Goal: Obtain resource: Obtain resource

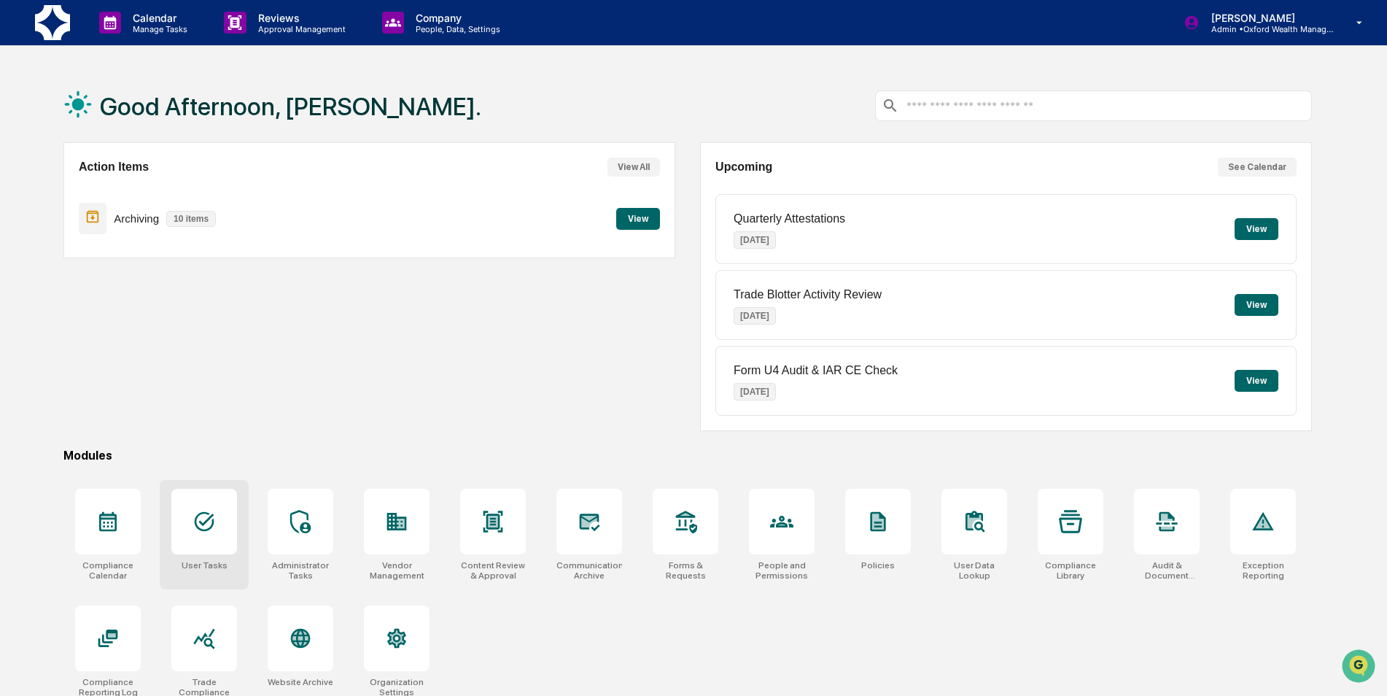
click at [179, 544] on div at bounding box center [204, 522] width 66 height 66
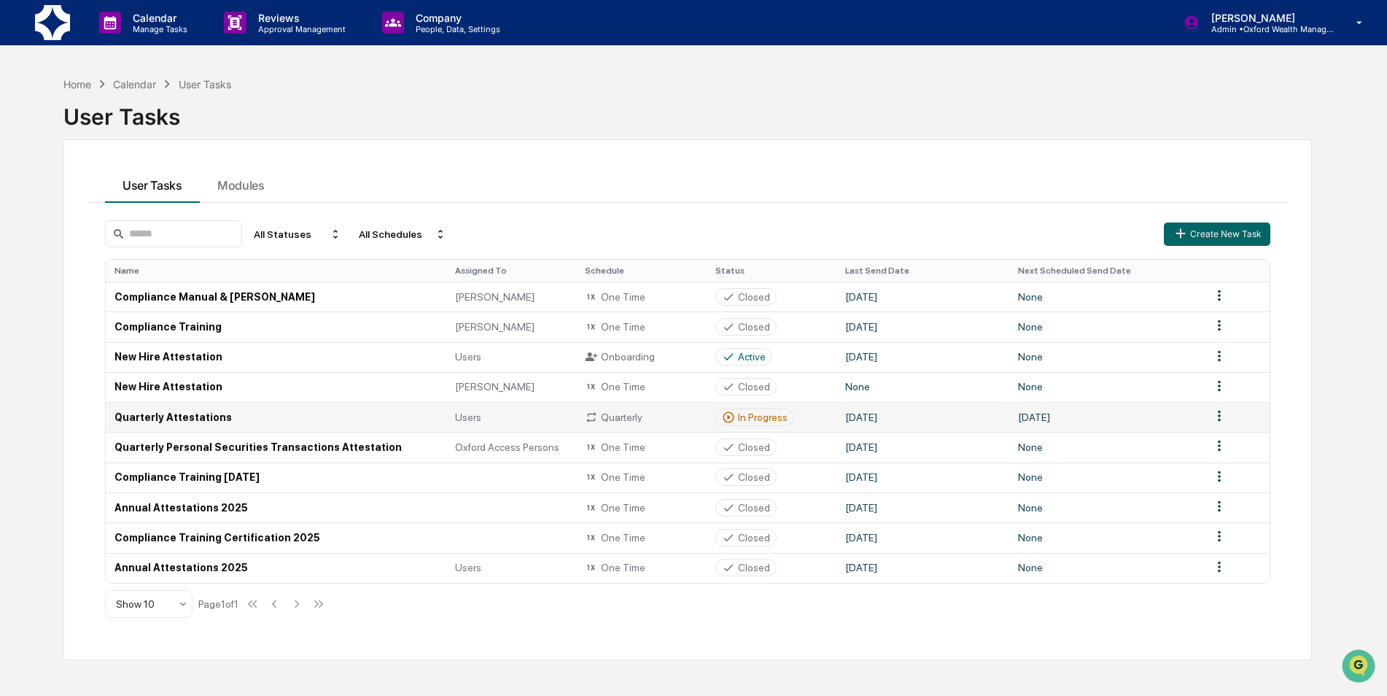
click at [197, 417] on td "Quarterly Attestations" at bounding box center [276, 417] width 341 height 30
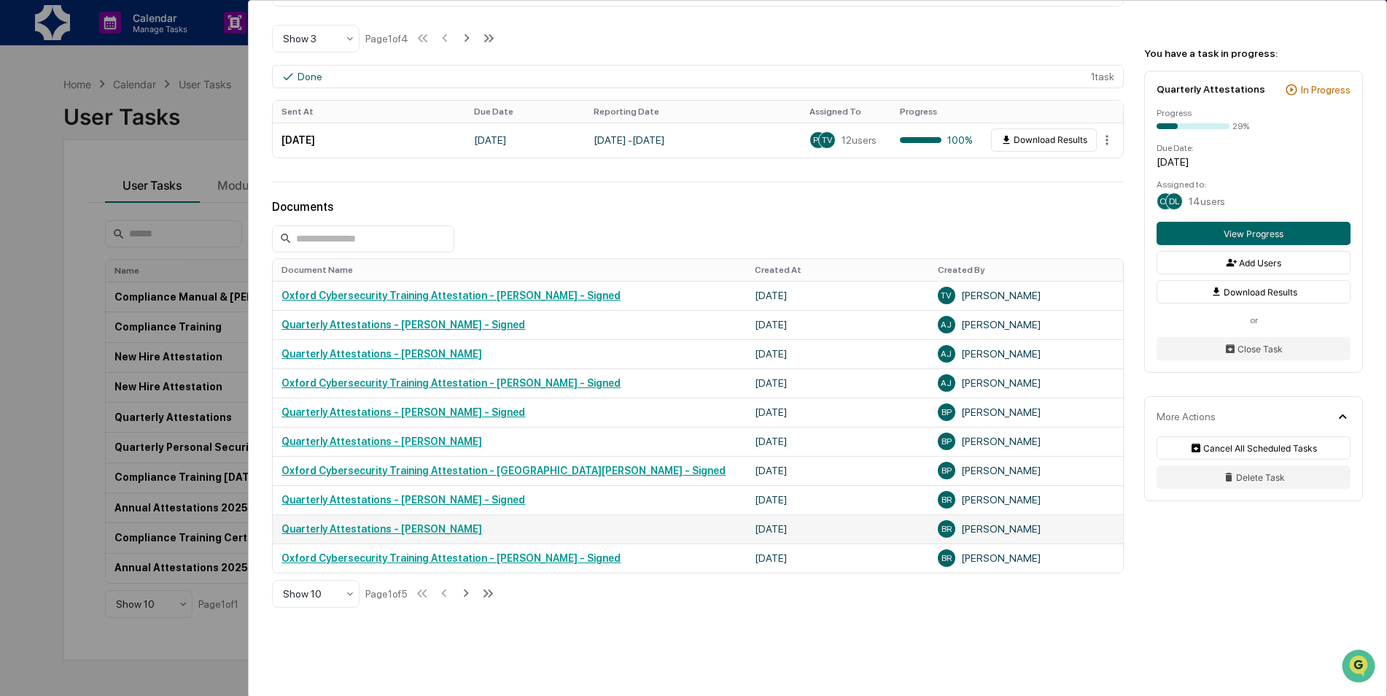
scroll to position [656, 0]
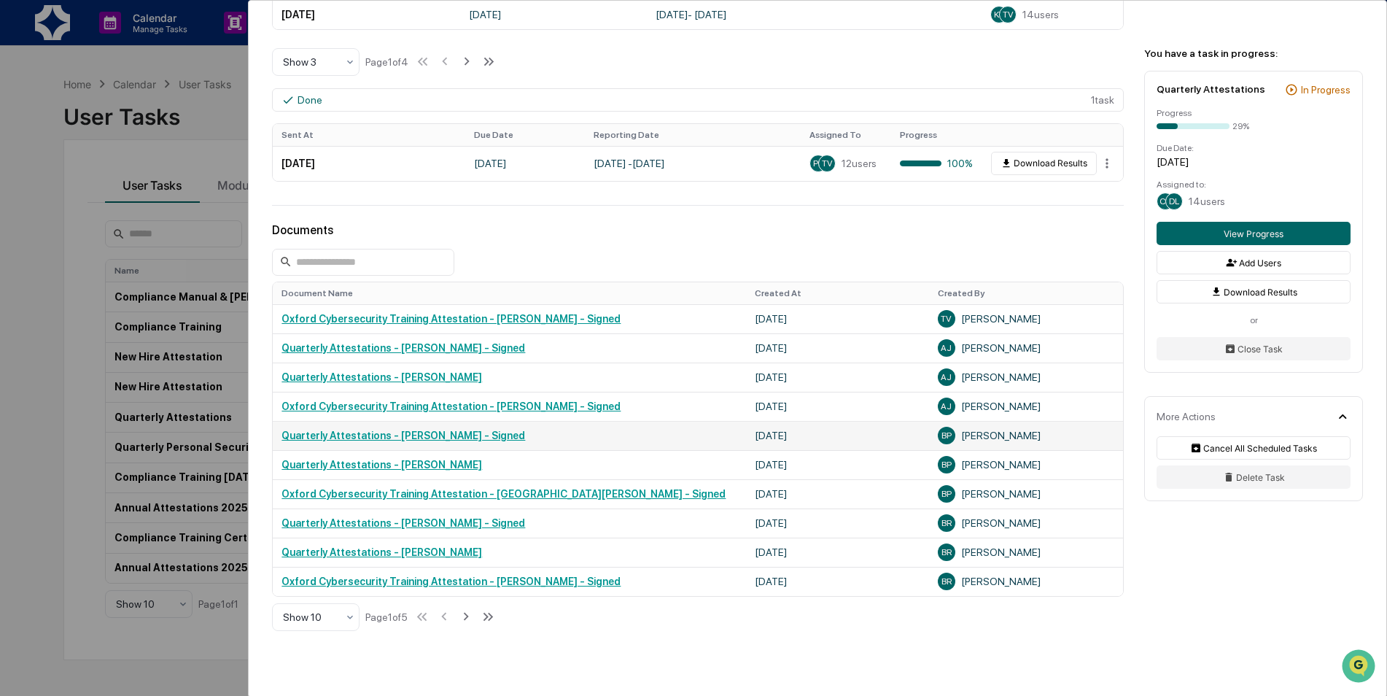
click at [427, 436] on link "Quarterly Attestations - [PERSON_NAME] - Signed" at bounding box center [404, 436] width 244 height 12
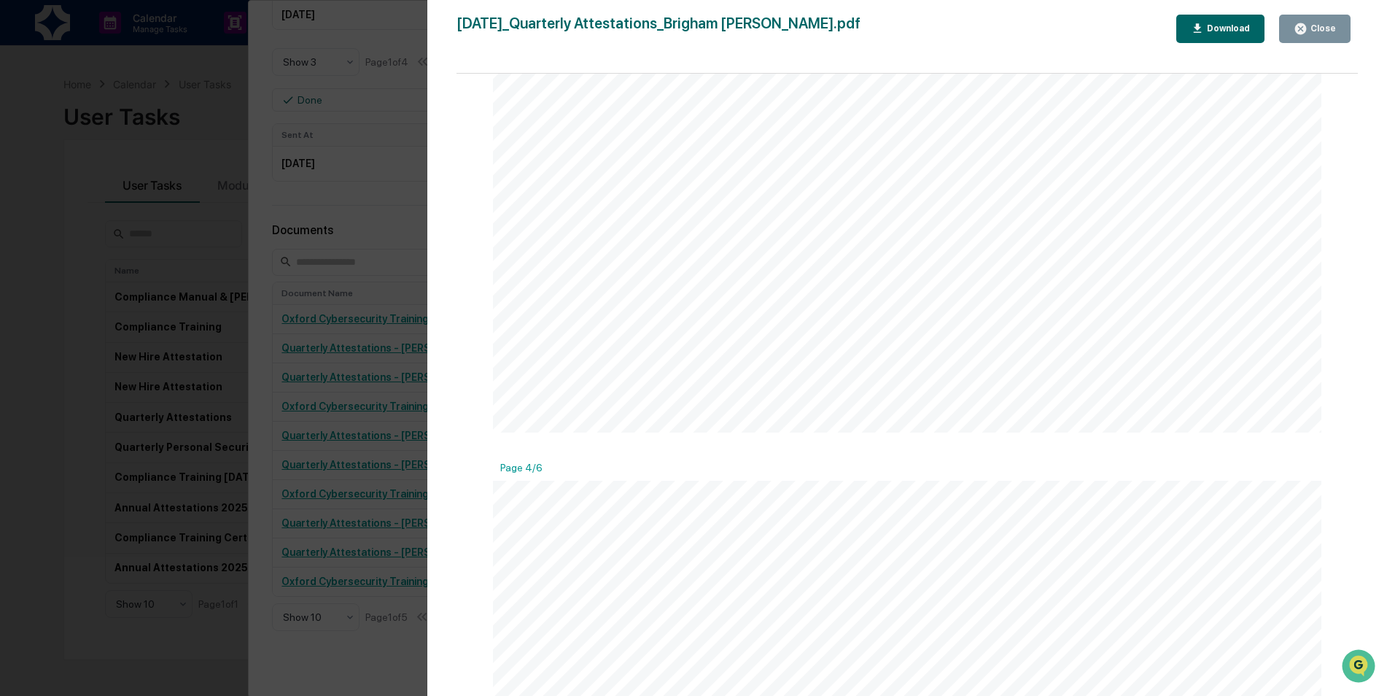
scroll to position [3282, 0]
click at [1303, 28] on icon "button" at bounding box center [1301, 29] width 14 height 14
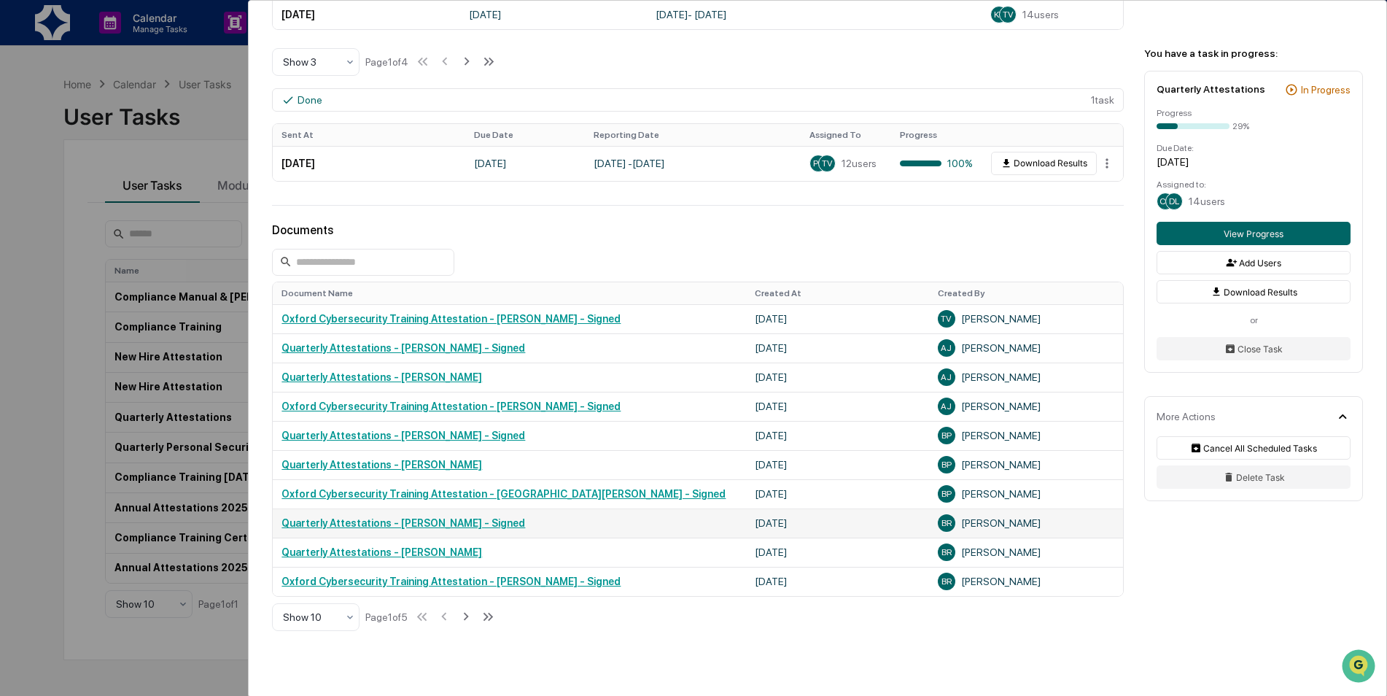
click at [443, 521] on link "Quarterly Attestations - [PERSON_NAME] - Signed" at bounding box center [404, 523] width 244 height 12
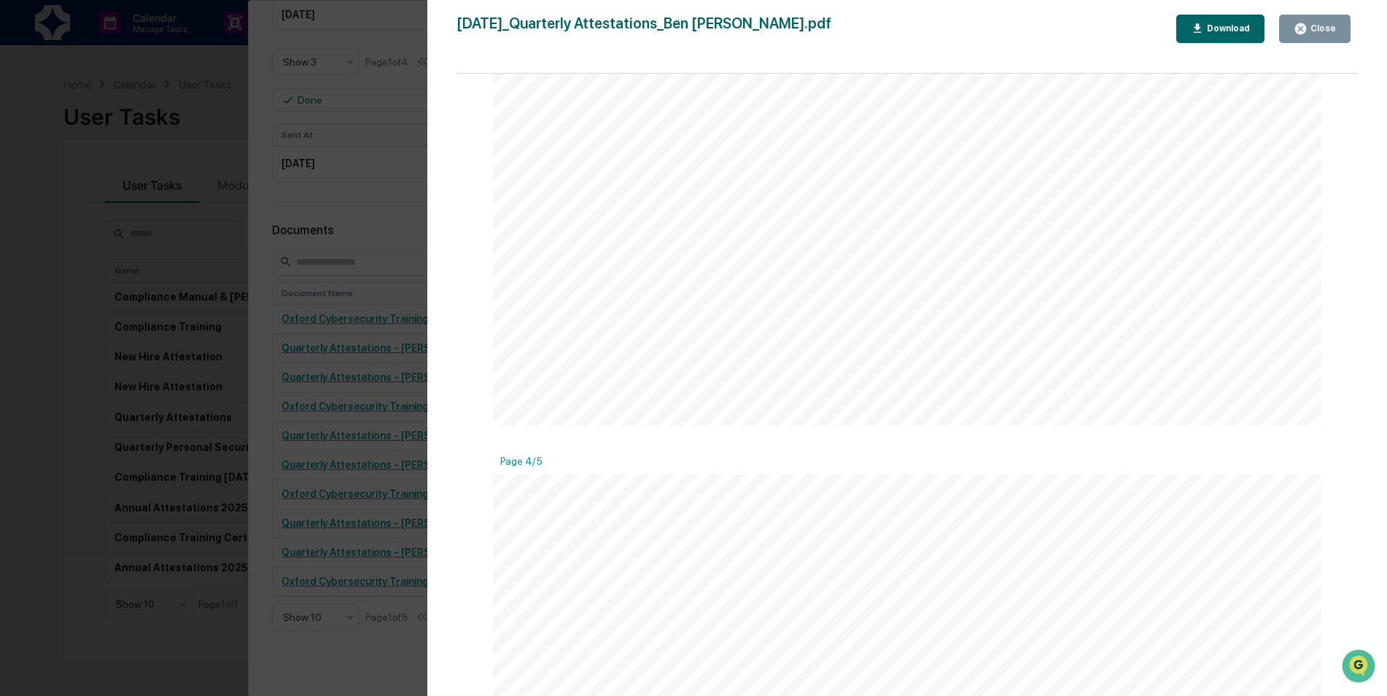
scroll to position [3443, 0]
click at [381, 368] on div "Version History [DATE] 02:31 PM [PERSON_NAME] [DATE]_Quarterly Attestations_Ben…" at bounding box center [693, 348] width 1387 height 696
click at [1333, 31] on div "Close" at bounding box center [1322, 28] width 28 height 10
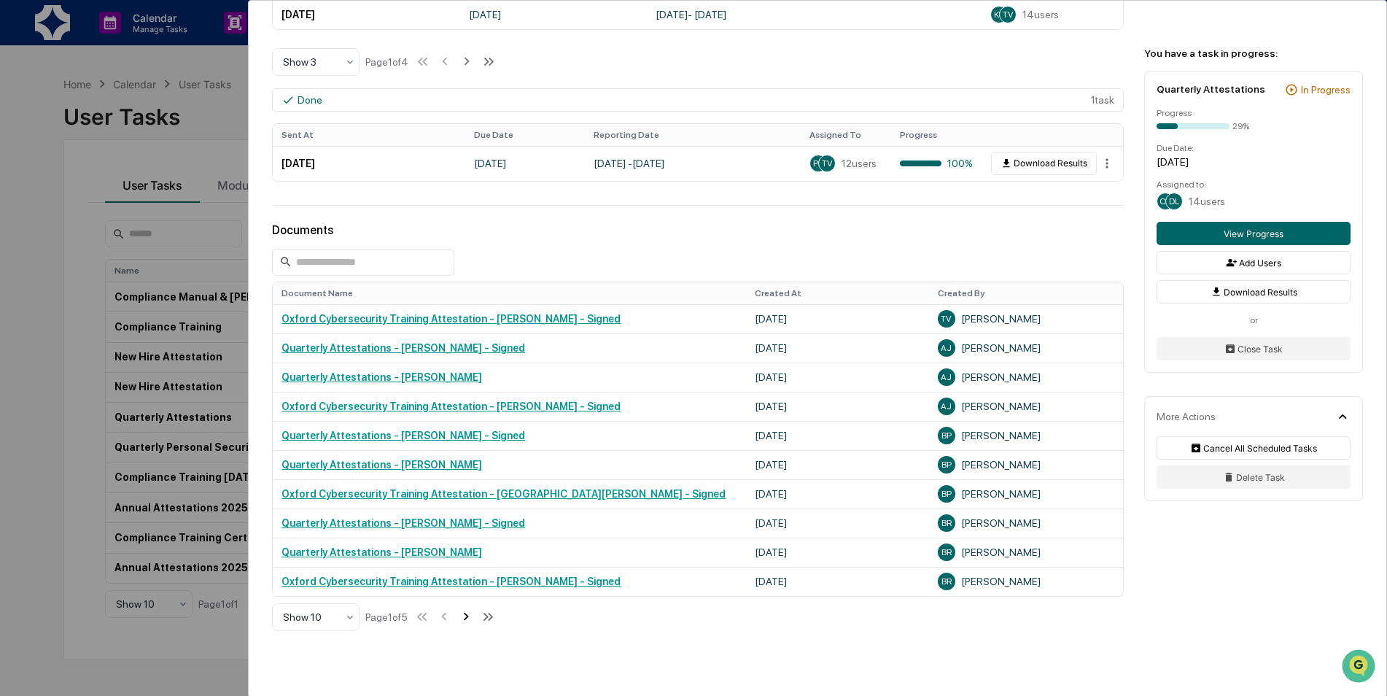
click at [470, 618] on icon at bounding box center [466, 616] width 16 height 16
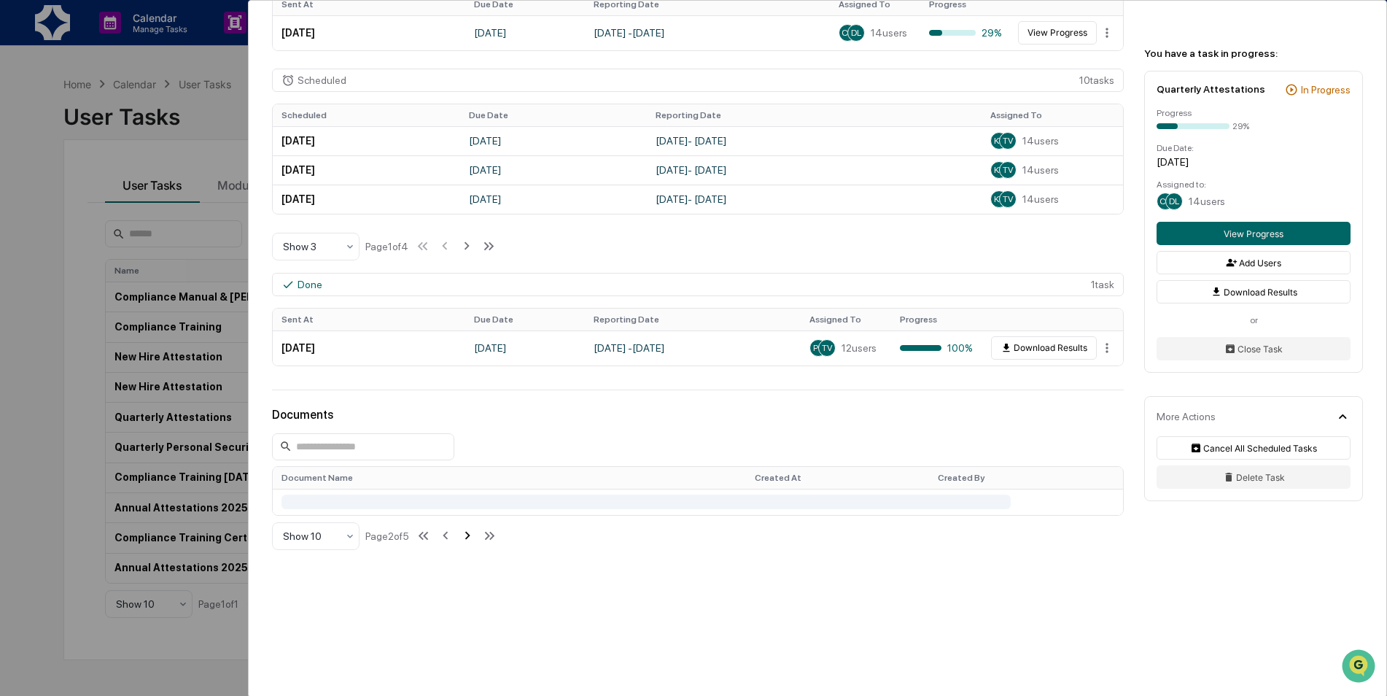
scroll to position [656, 0]
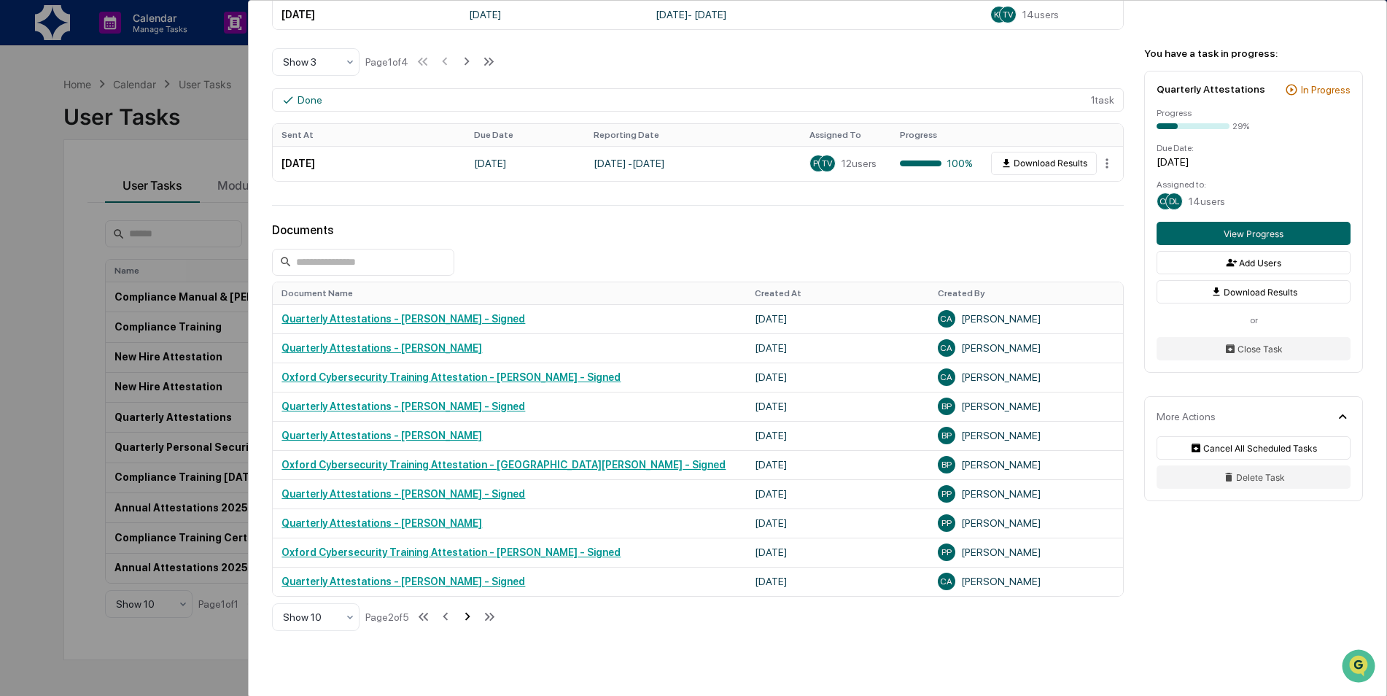
click at [470, 620] on icon at bounding box center [467, 617] width 5 height 8
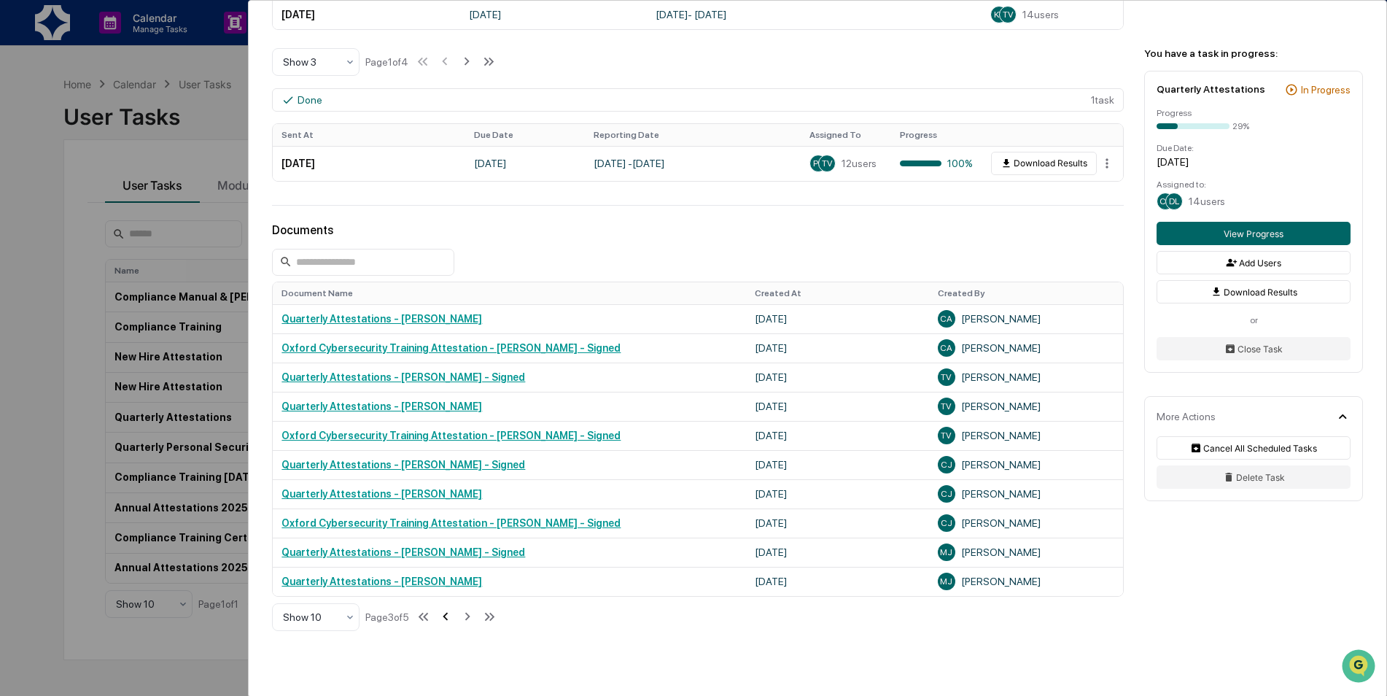
click at [446, 618] on icon at bounding box center [446, 616] width 16 height 16
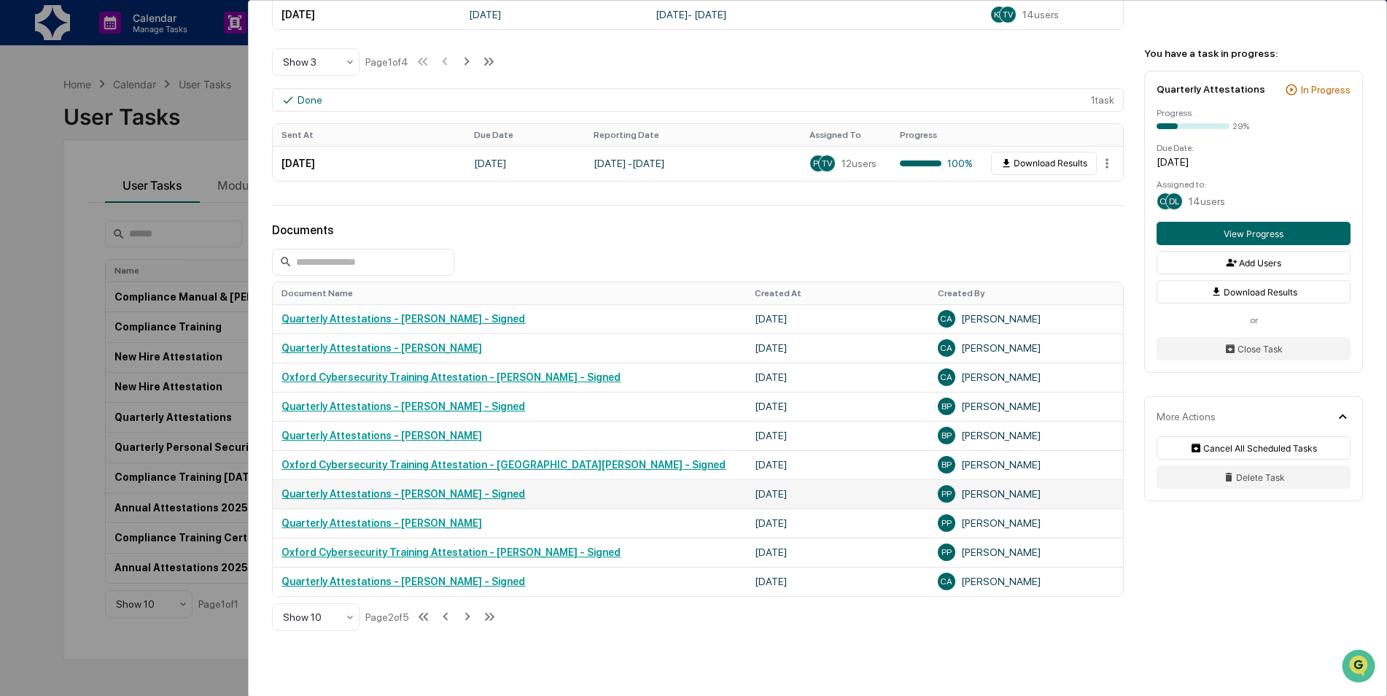
click at [464, 492] on link "Quarterly Attestations - [PERSON_NAME] - Signed" at bounding box center [404, 494] width 244 height 12
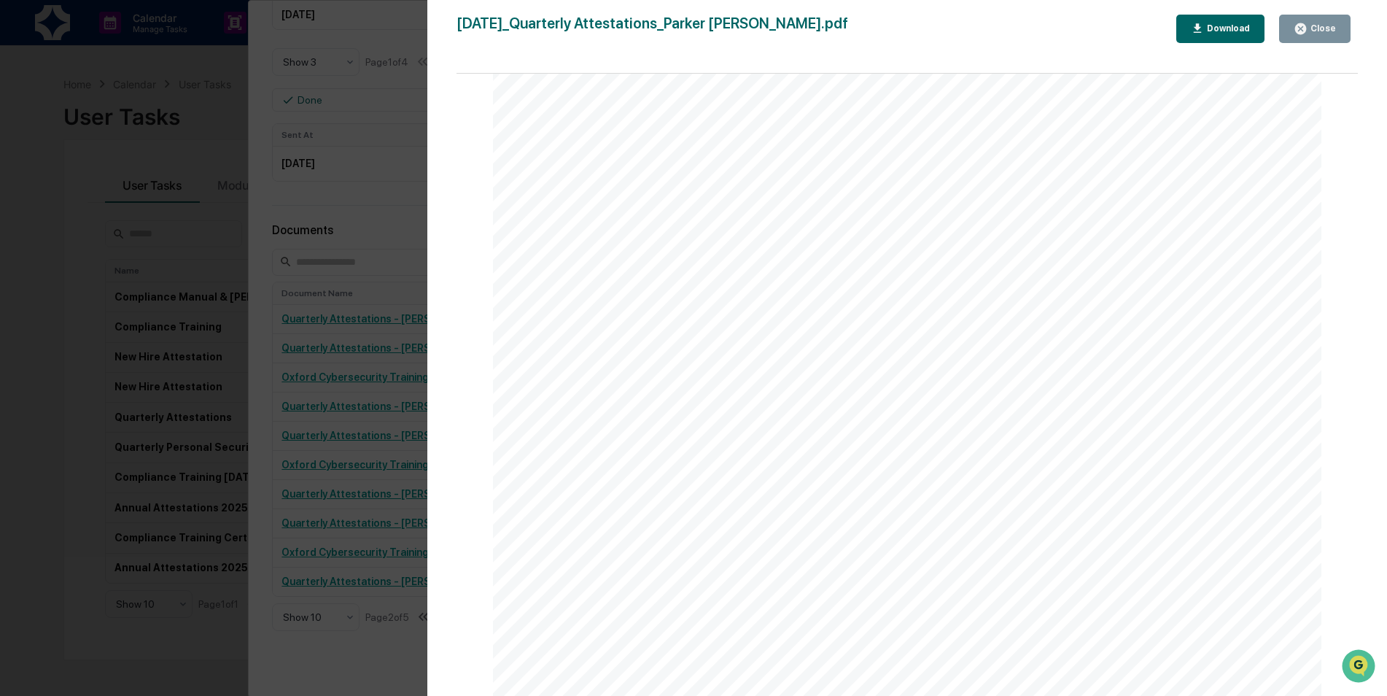
scroll to position [3574, 0]
click at [1334, 21] on button "Close" at bounding box center [1314, 29] width 71 height 28
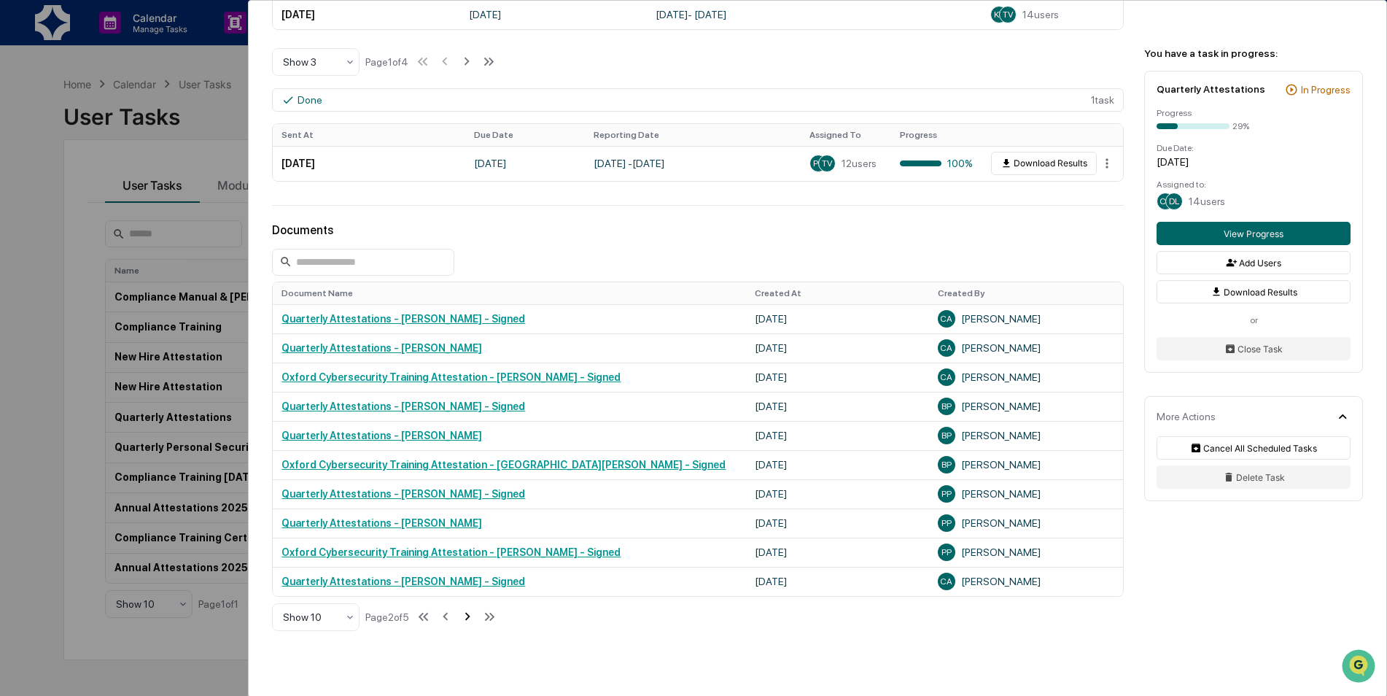
click at [467, 618] on icon at bounding box center [468, 616] width 16 height 16
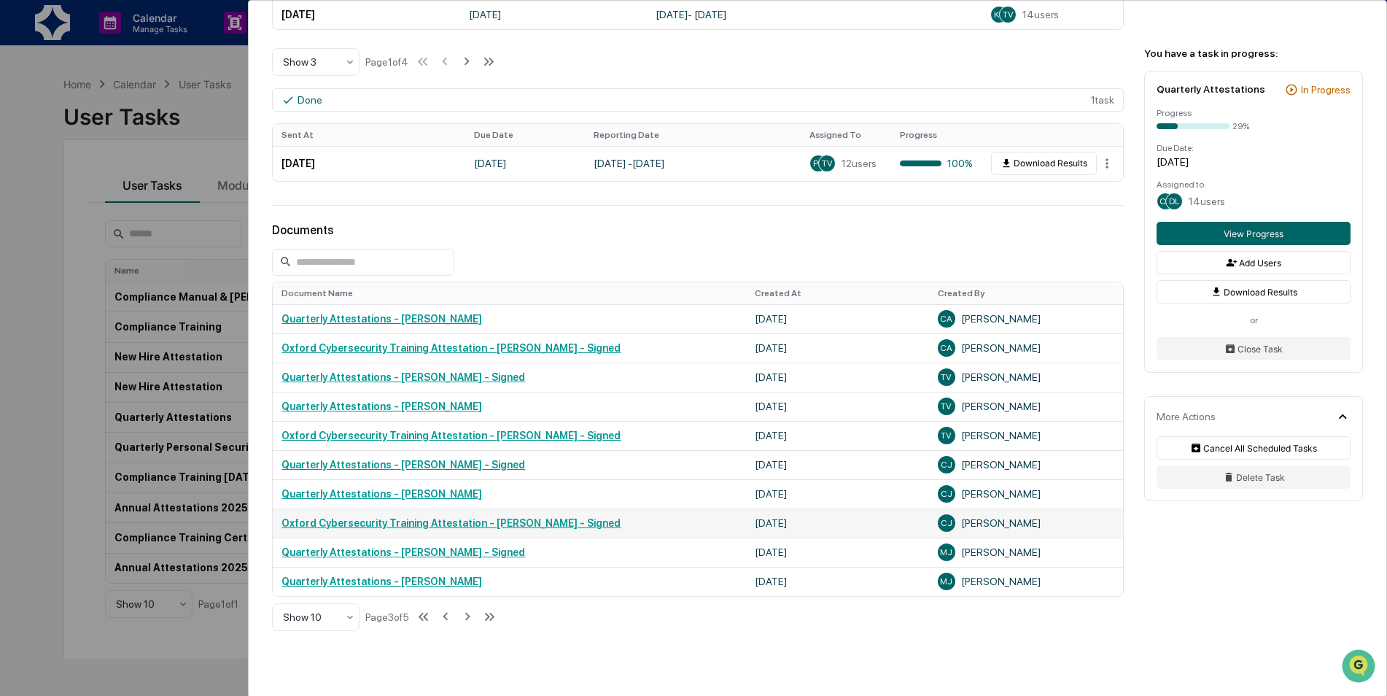
click at [474, 522] on link "Oxford Cybersecurity Training Attestation - [PERSON_NAME] - Signed" at bounding box center [451, 523] width 339 height 12
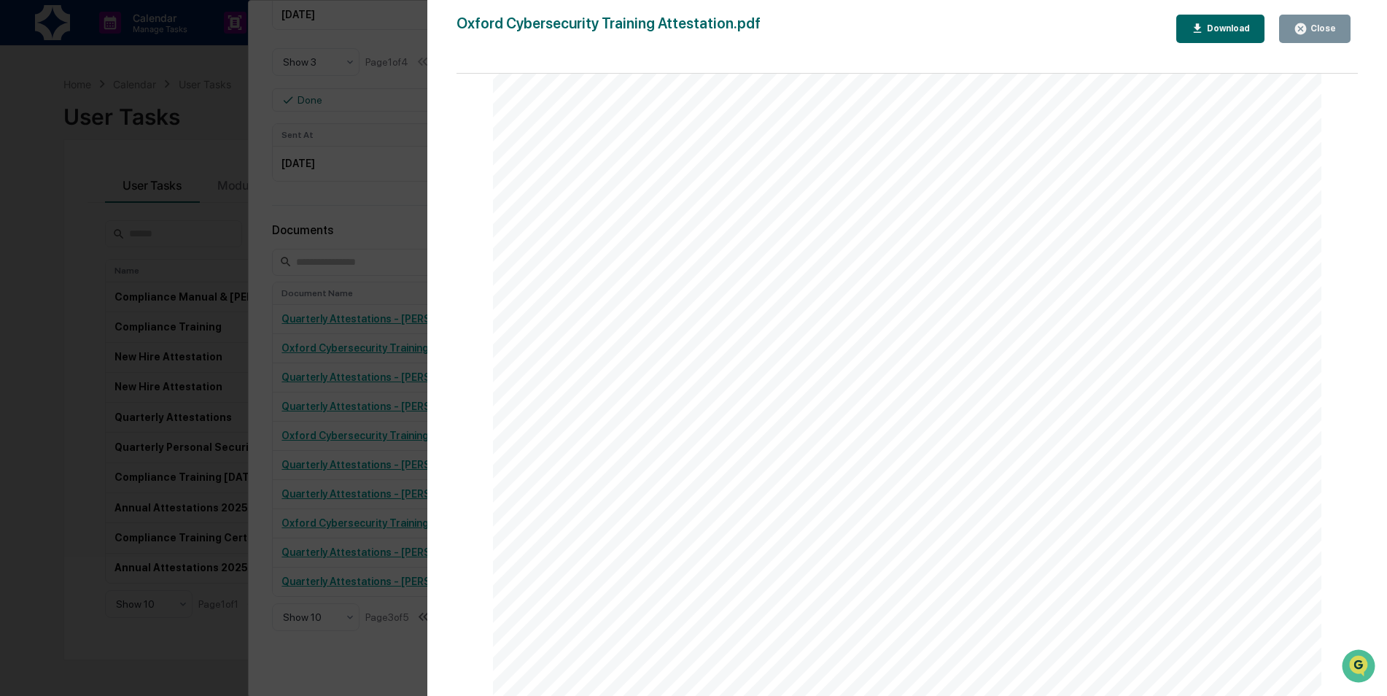
scroll to position [0, 0]
click at [1334, 18] on div "Version History [DATE] 11:15 PM [PERSON_NAME] Oxford Cybersecurity Training Att…" at bounding box center [907, 362] width 960 height 725
drag, startPoint x: 1334, startPoint y: 18, endPoint x: 1322, endPoint y: 28, distance: 16.5
click at [1322, 28] on div "Close" at bounding box center [1322, 28] width 28 height 10
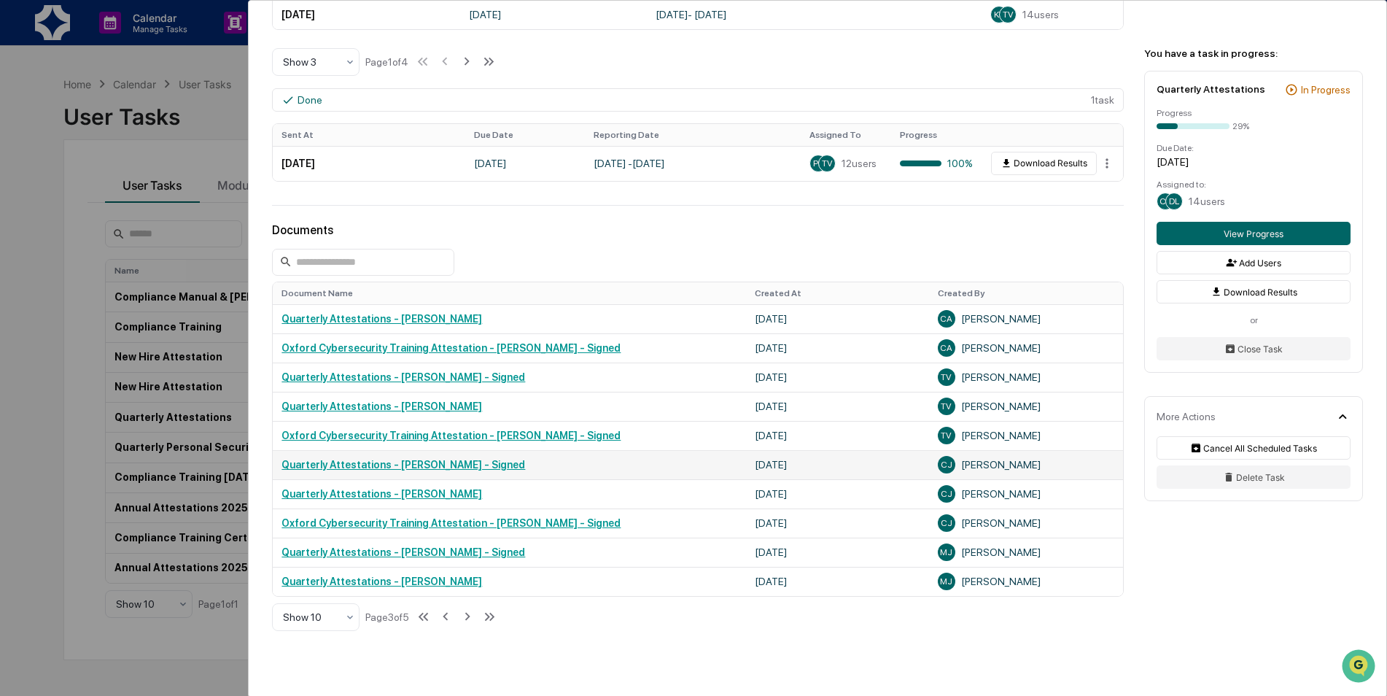
click at [401, 463] on link "Quarterly Attestations - [PERSON_NAME] - Signed" at bounding box center [404, 465] width 244 height 12
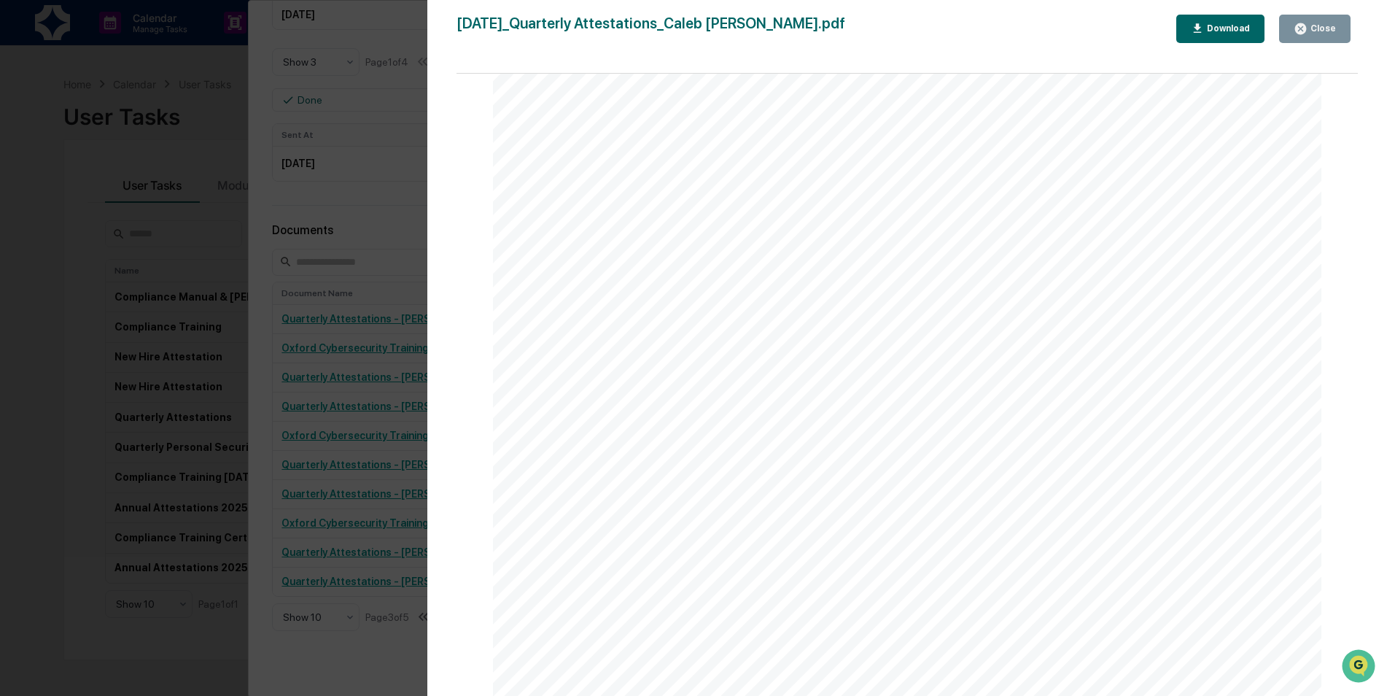
scroll to position [6638, 0]
click at [1329, 35] on button "Close" at bounding box center [1314, 29] width 71 height 28
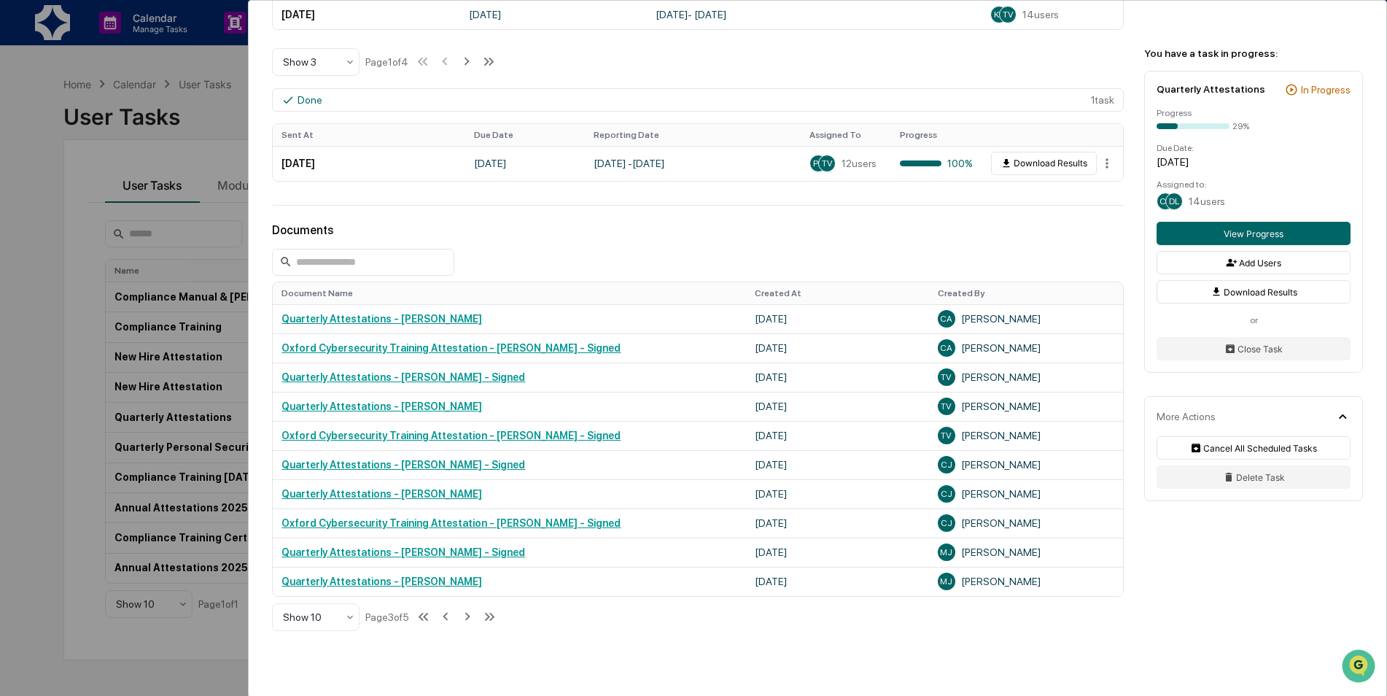
click at [468, 616] on icon at bounding box center [468, 616] width 16 height 16
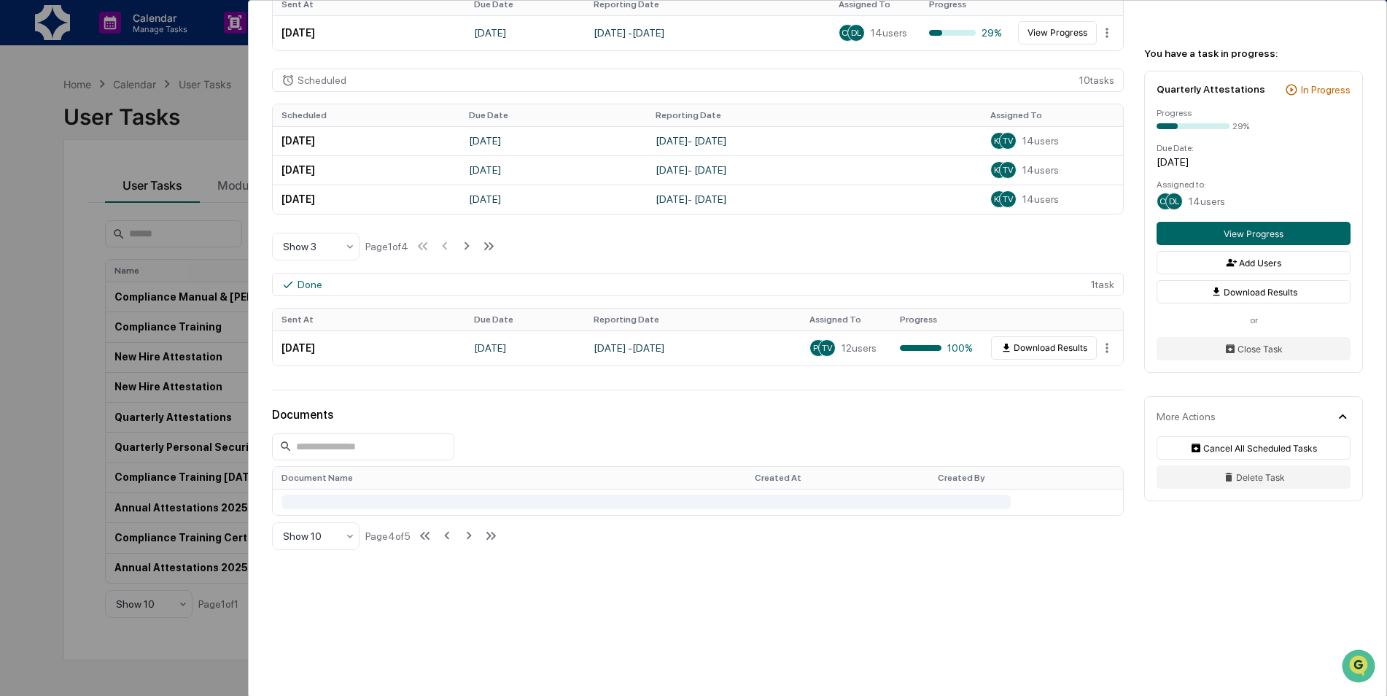
scroll to position [656, 0]
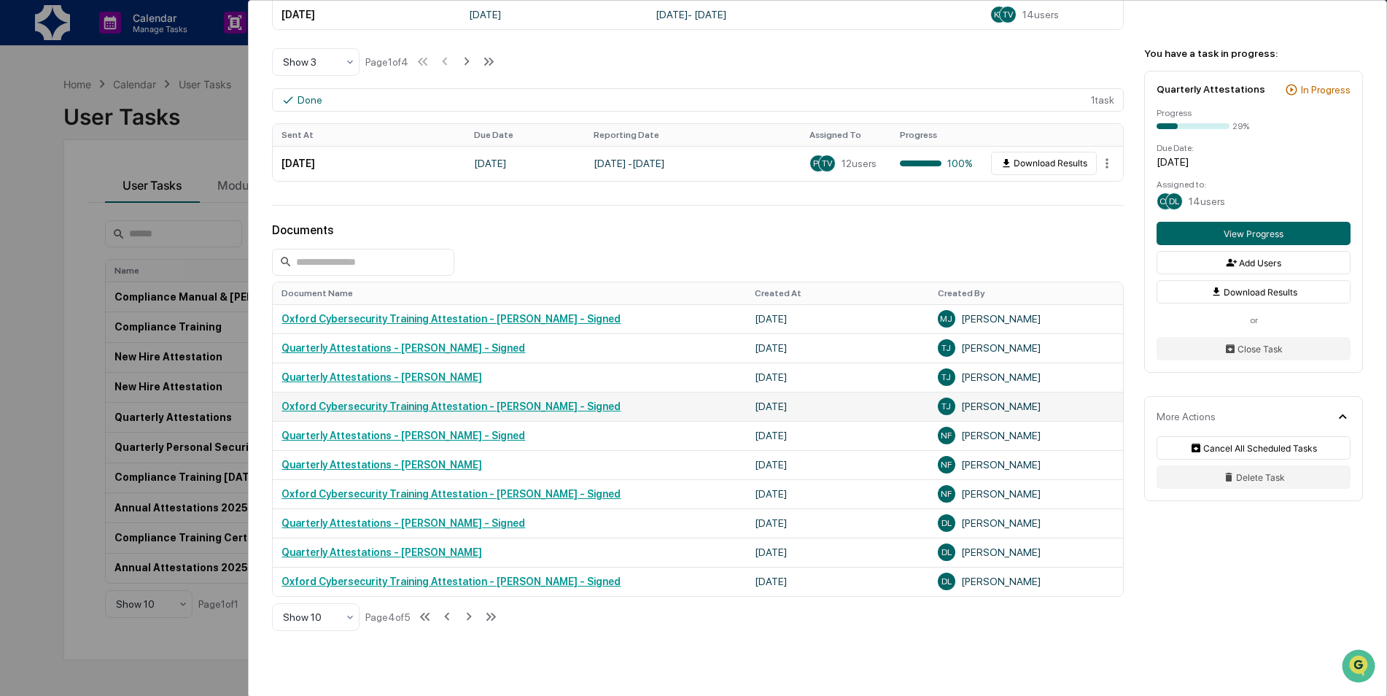
click at [422, 405] on link "Oxford Cybersecurity Training Attestation - [PERSON_NAME] - Signed" at bounding box center [451, 406] width 339 height 12
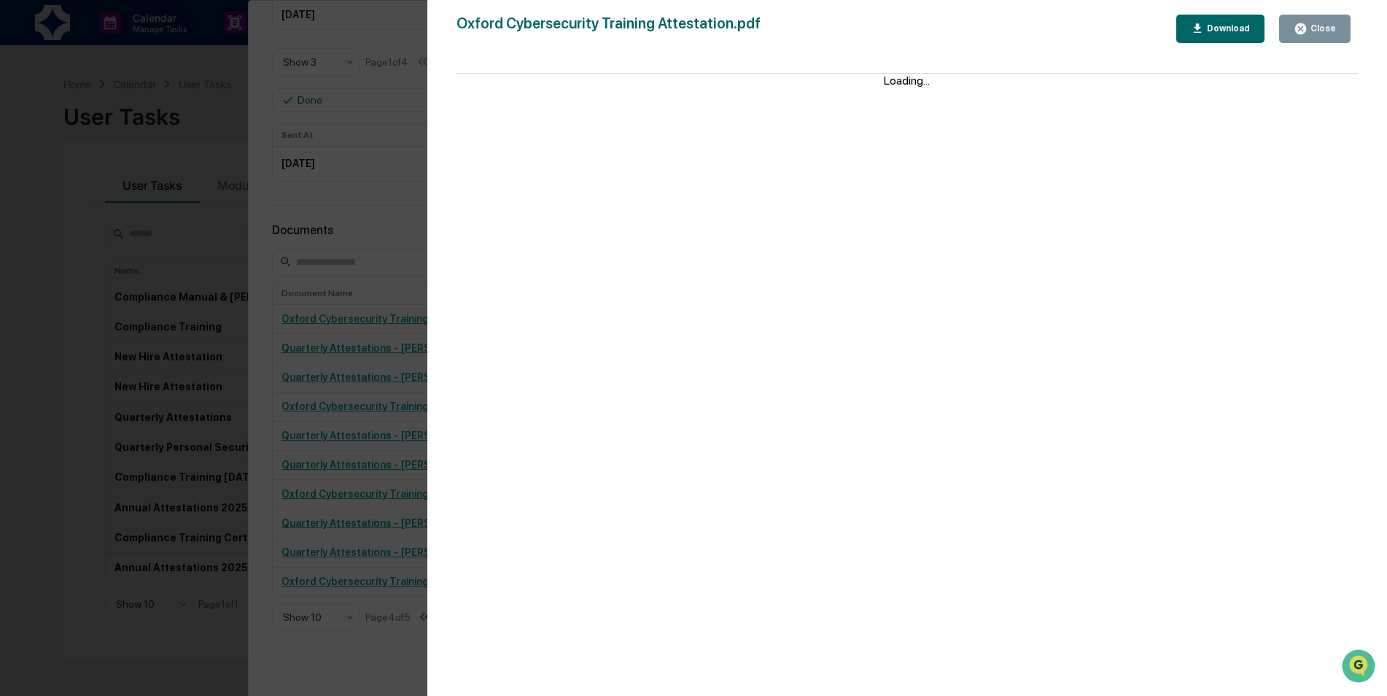
click at [1306, 21] on button "Close" at bounding box center [1314, 29] width 71 height 28
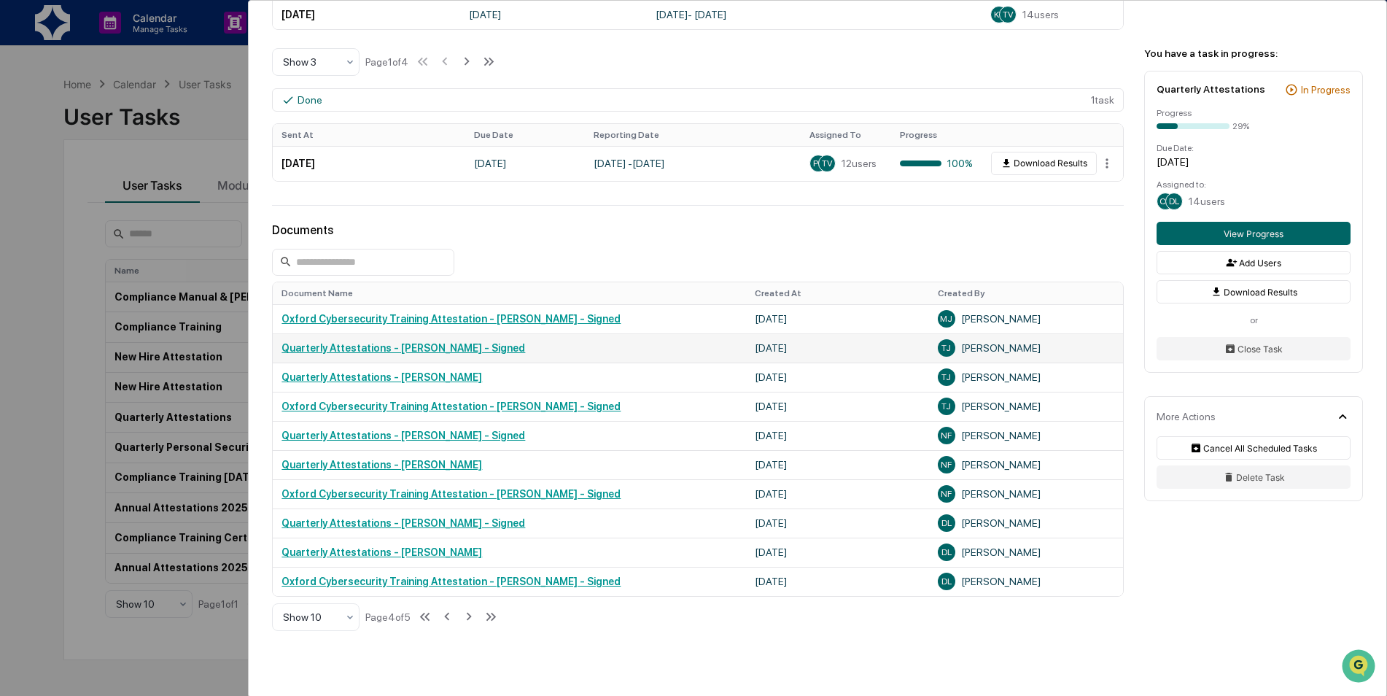
click at [431, 345] on link "Quarterly Attestations - [PERSON_NAME] - Signed" at bounding box center [404, 348] width 244 height 12
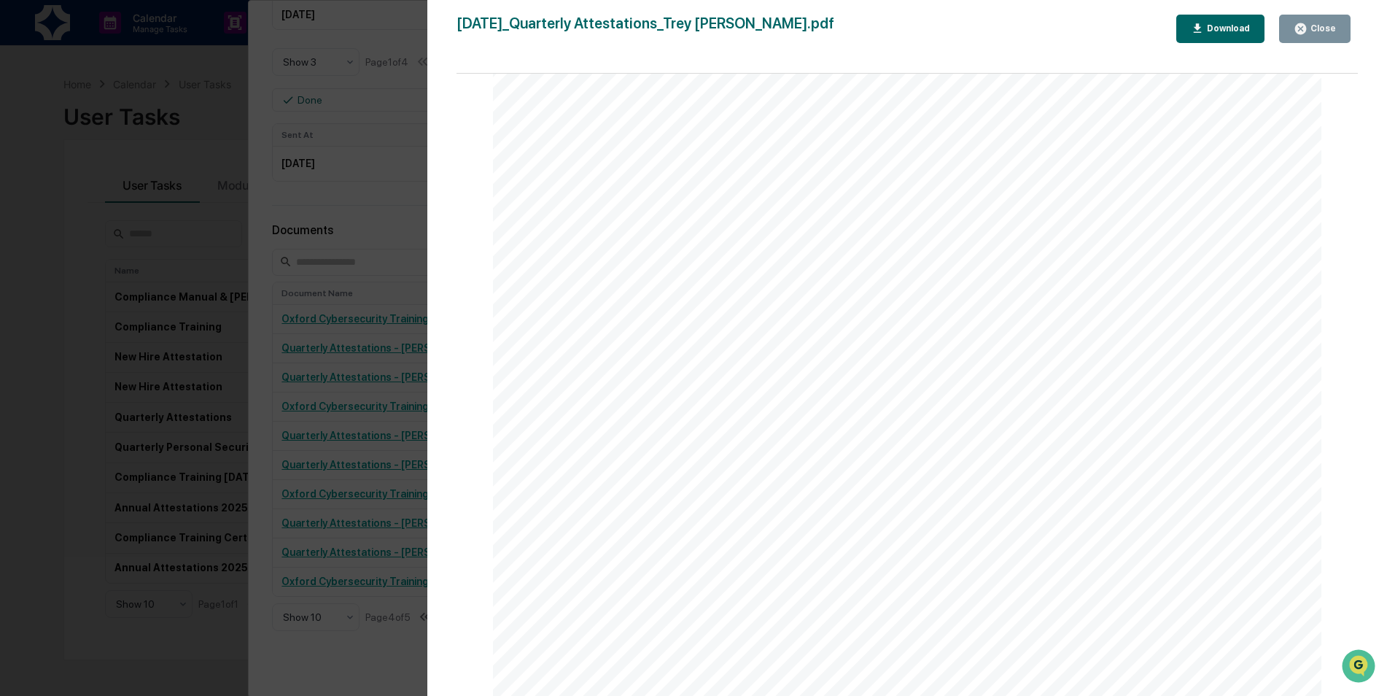
scroll to position [0, 0]
click at [1325, 35] on div "Close" at bounding box center [1315, 29] width 42 height 14
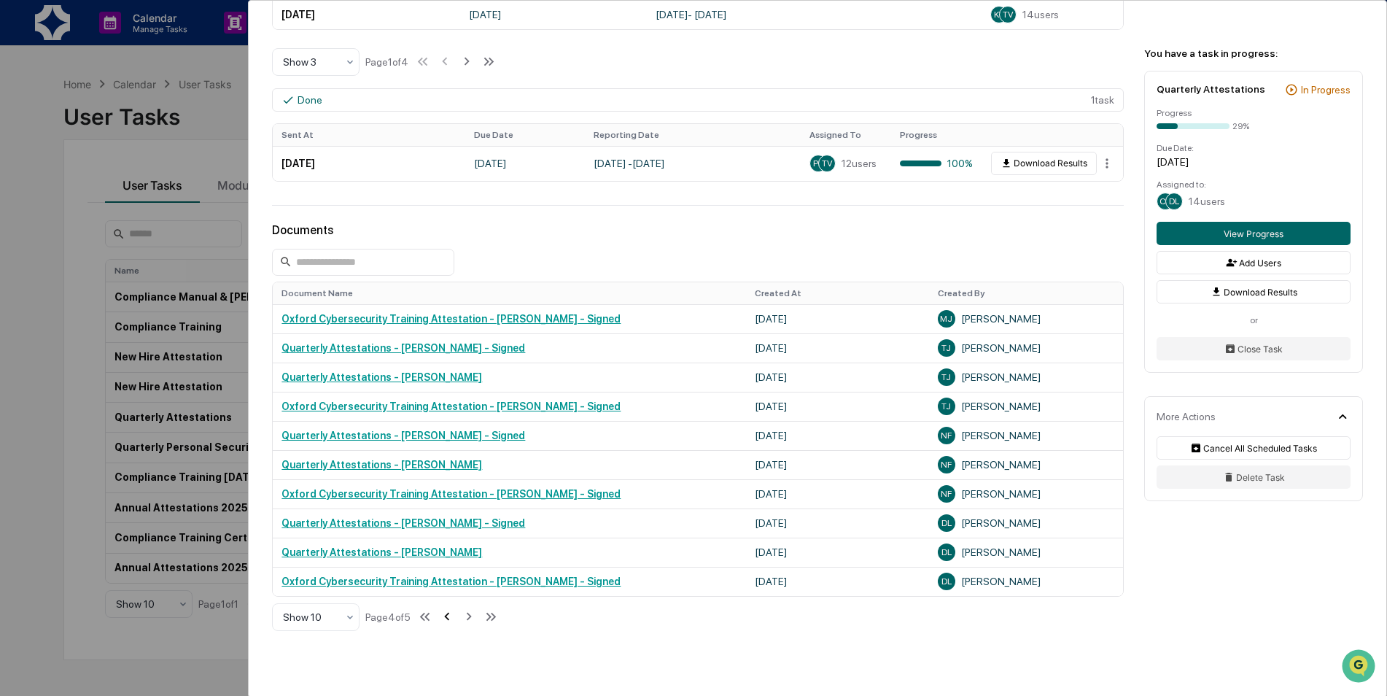
click at [451, 617] on icon at bounding box center [447, 616] width 16 height 16
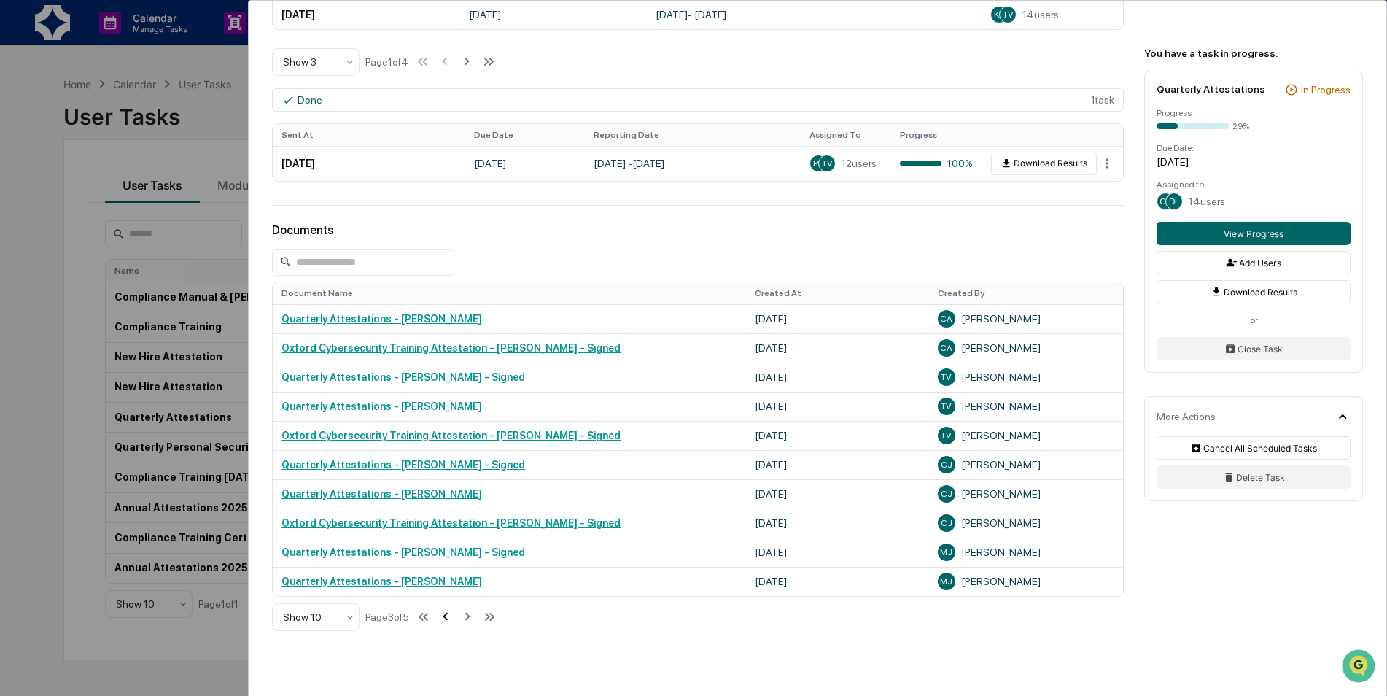
click at [451, 617] on icon at bounding box center [446, 616] width 16 height 16
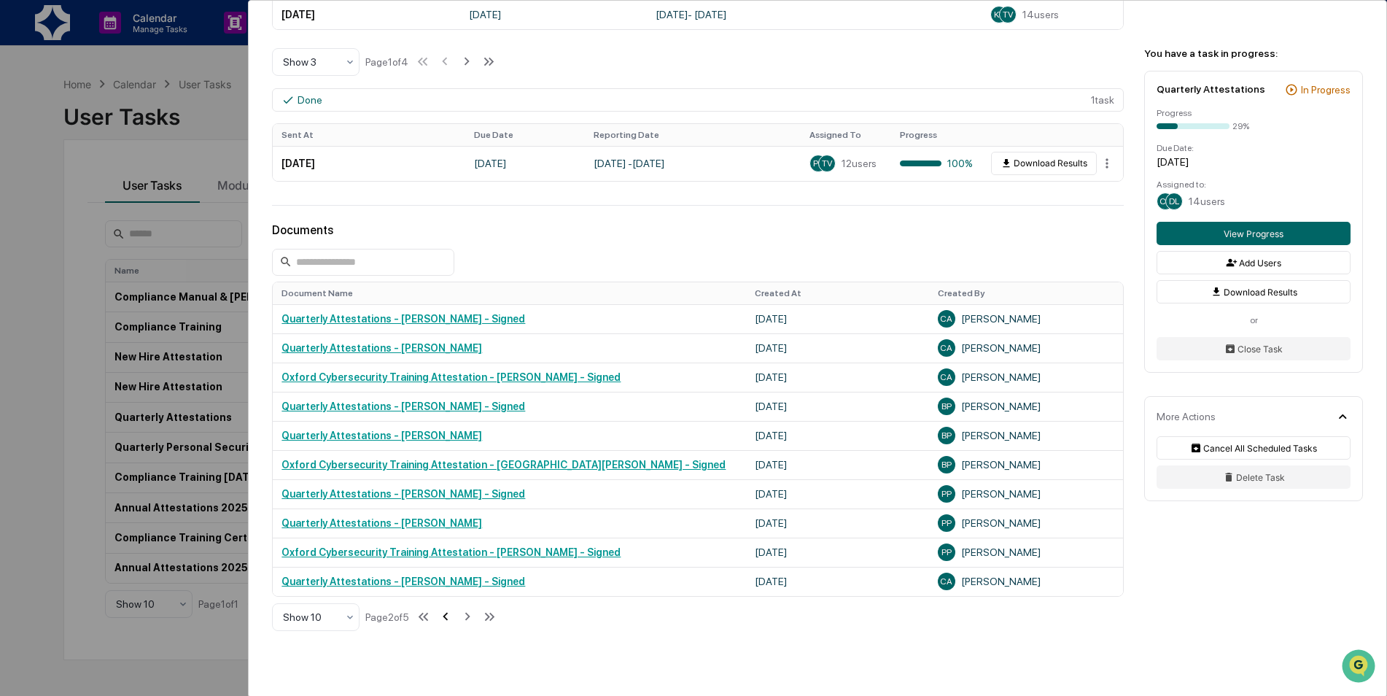
click at [451, 617] on icon at bounding box center [446, 616] width 16 height 16
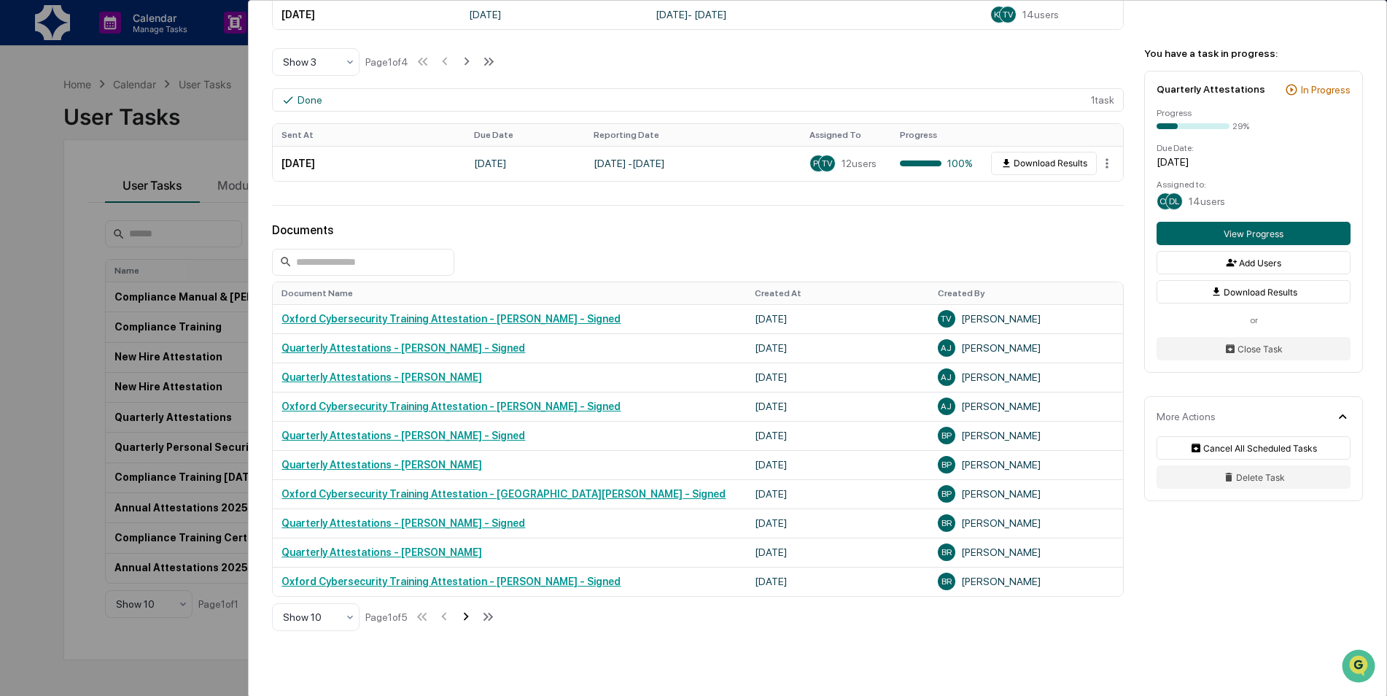
click at [465, 617] on icon at bounding box center [466, 616] width 16 height 16
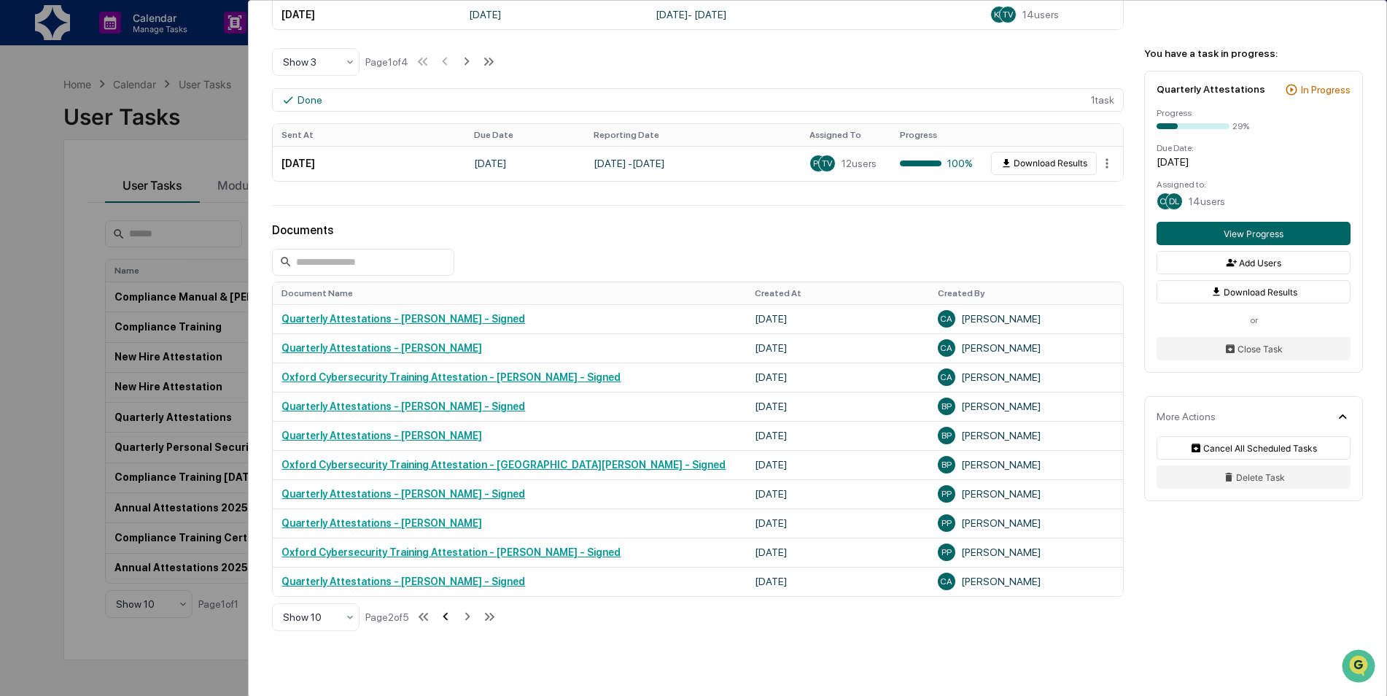
click at [445, 613] on icon at bounding box center [446, 616] width 16 height 16
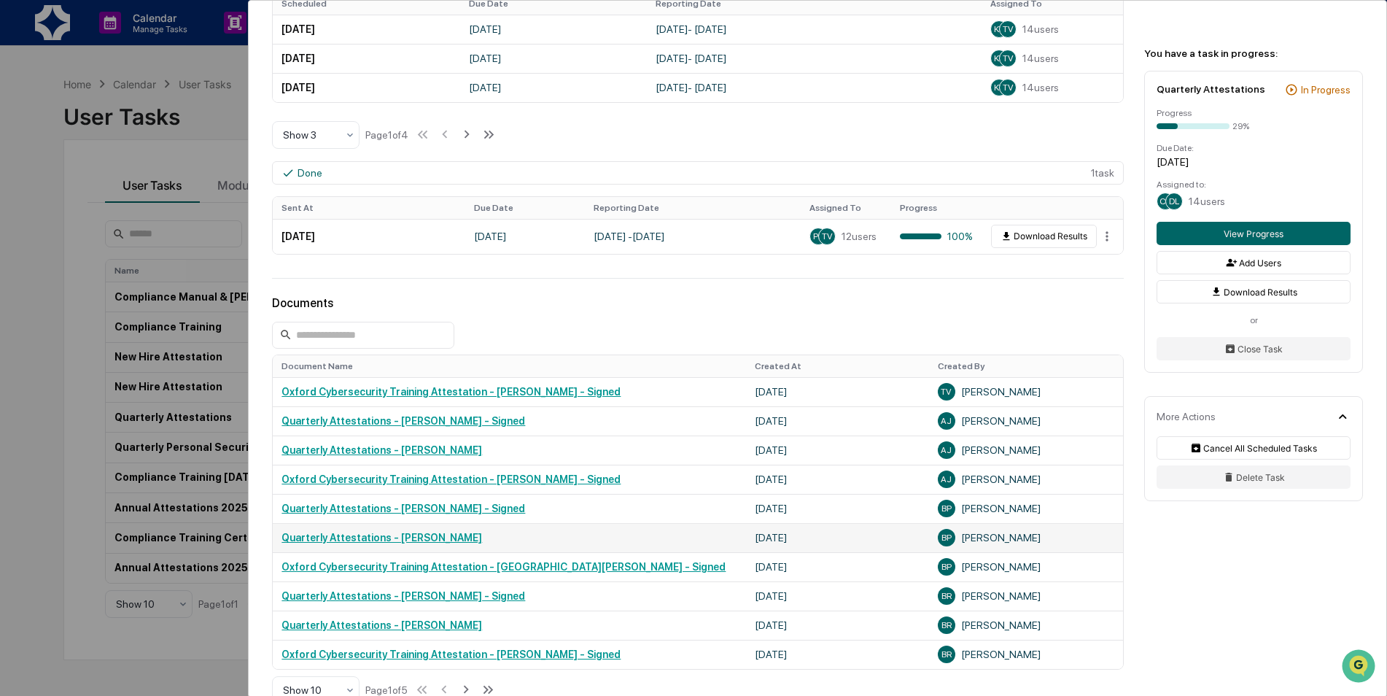
scroll to position [656, 0]
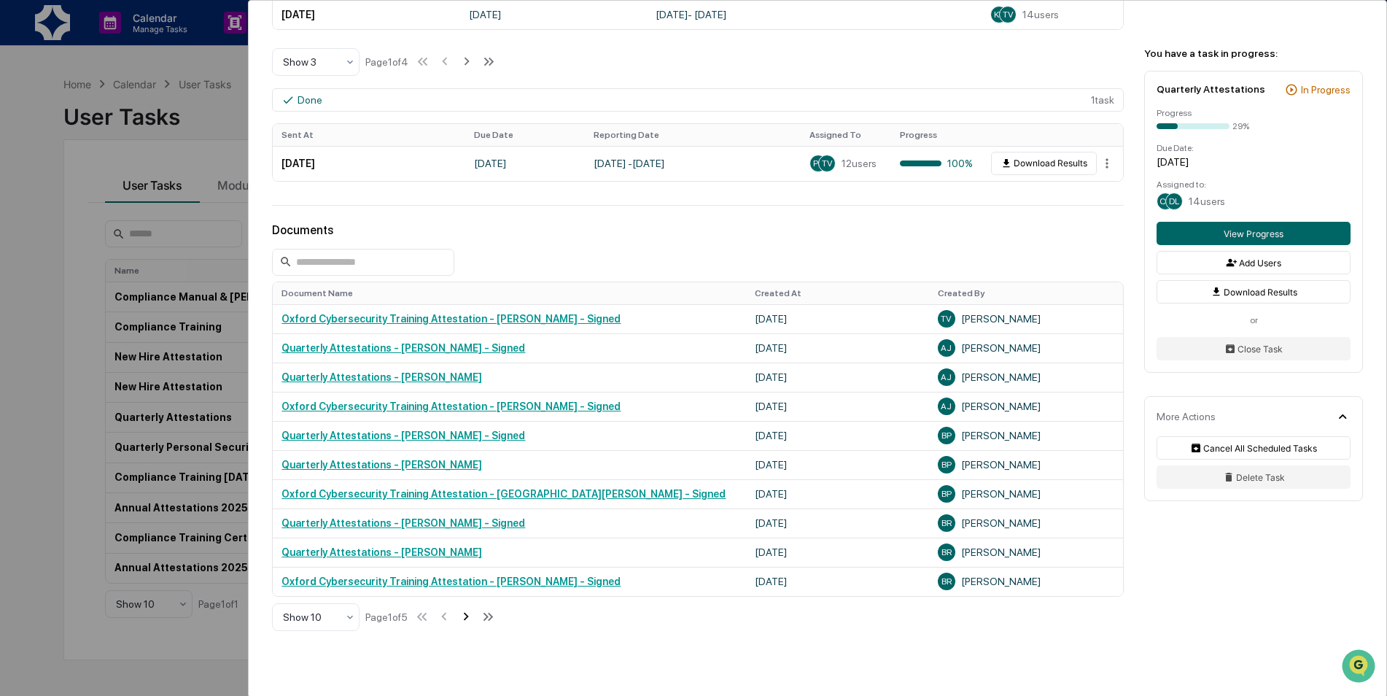
click at [474, 617] on icon at bounding box center [466, 616] width 16 height 16
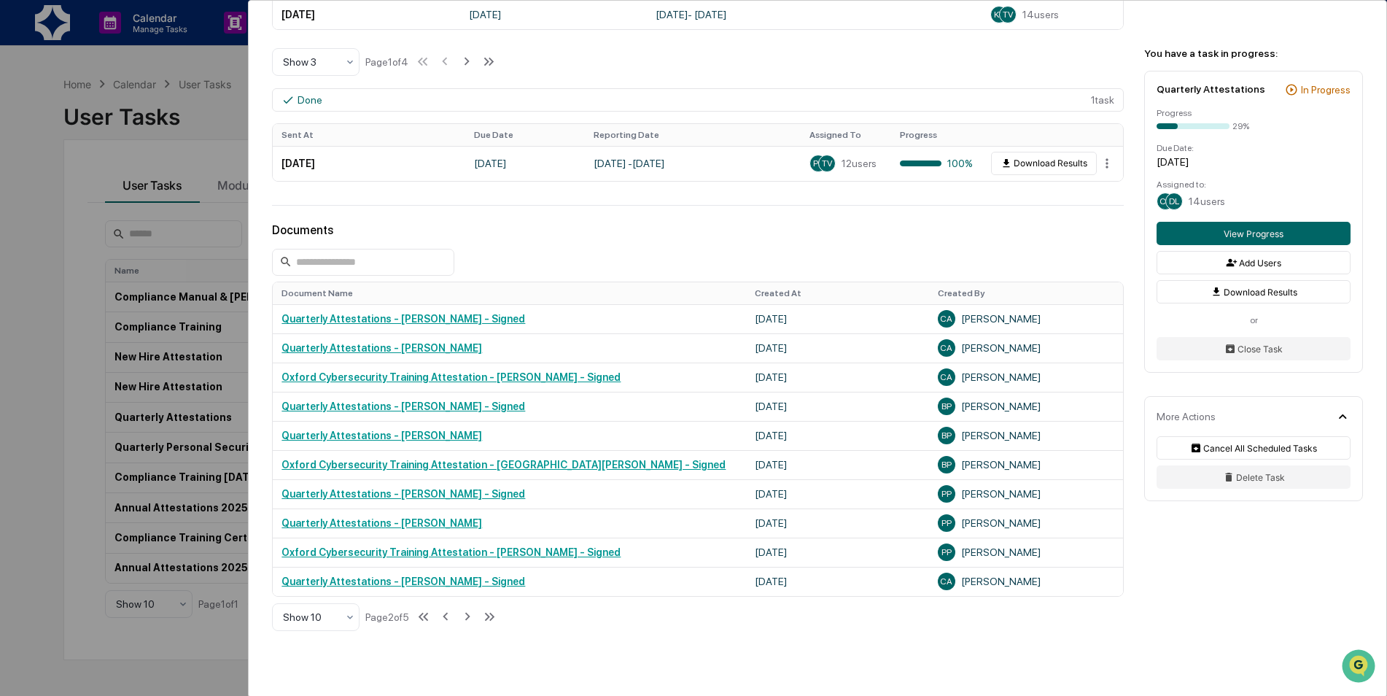
click at [458, 616] on div "Show 10 Page 2 of 5" at bounding box center [384, 616] width 225 height 29
click at [449, 619] on icon at bounding box center [446, 616] width 16 height 16
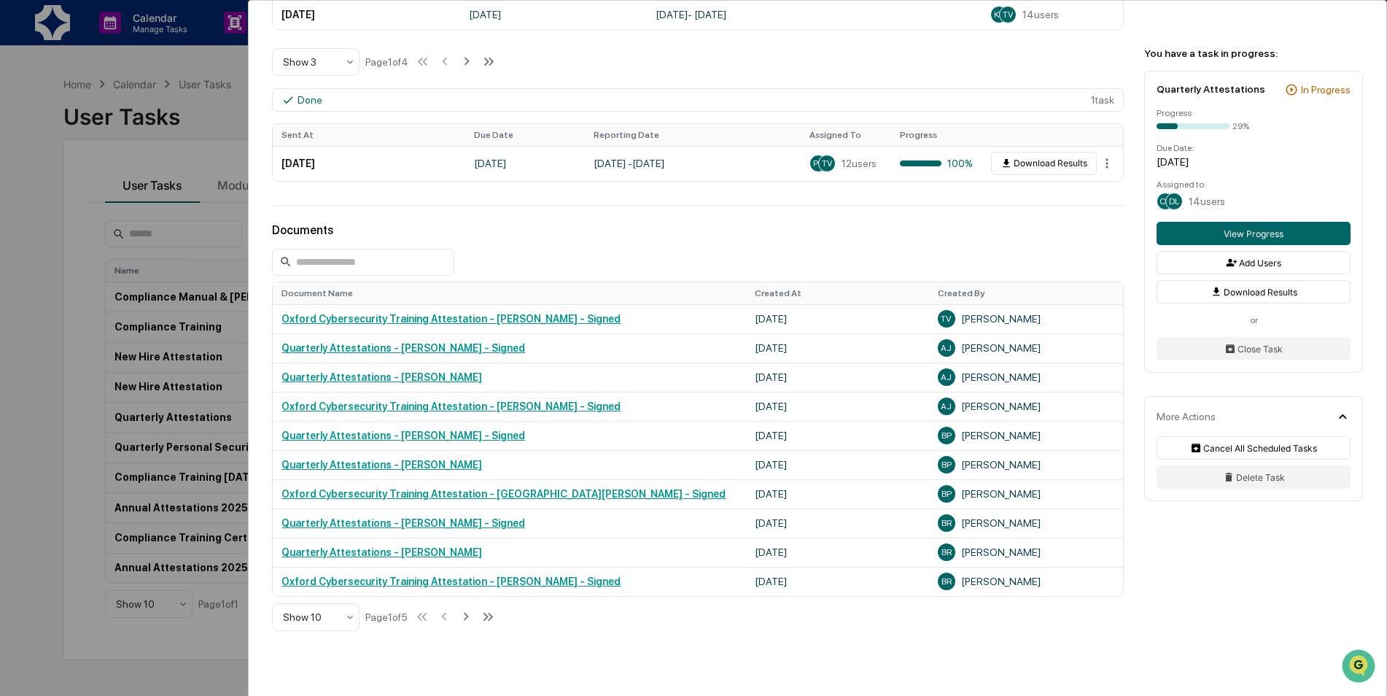
click at [786, 659] on div "User Tasks Quarterly Attestations Quarterly Attestations Active No description …" at bounding box center [818, 60] width 1138 height 1433
drag, startPoint x: 786, startPoint y: 659, endPoint x: 743, endPoint y: 665, distance: 44.2
click at [743, 665] on div "User Tasks Quarterly Attestations Quarterly Attestations Active No description …" at bounding box center [818, 60] width 1138 height 1433
